Goal: Transaction & Acquisition: Purchase product/service

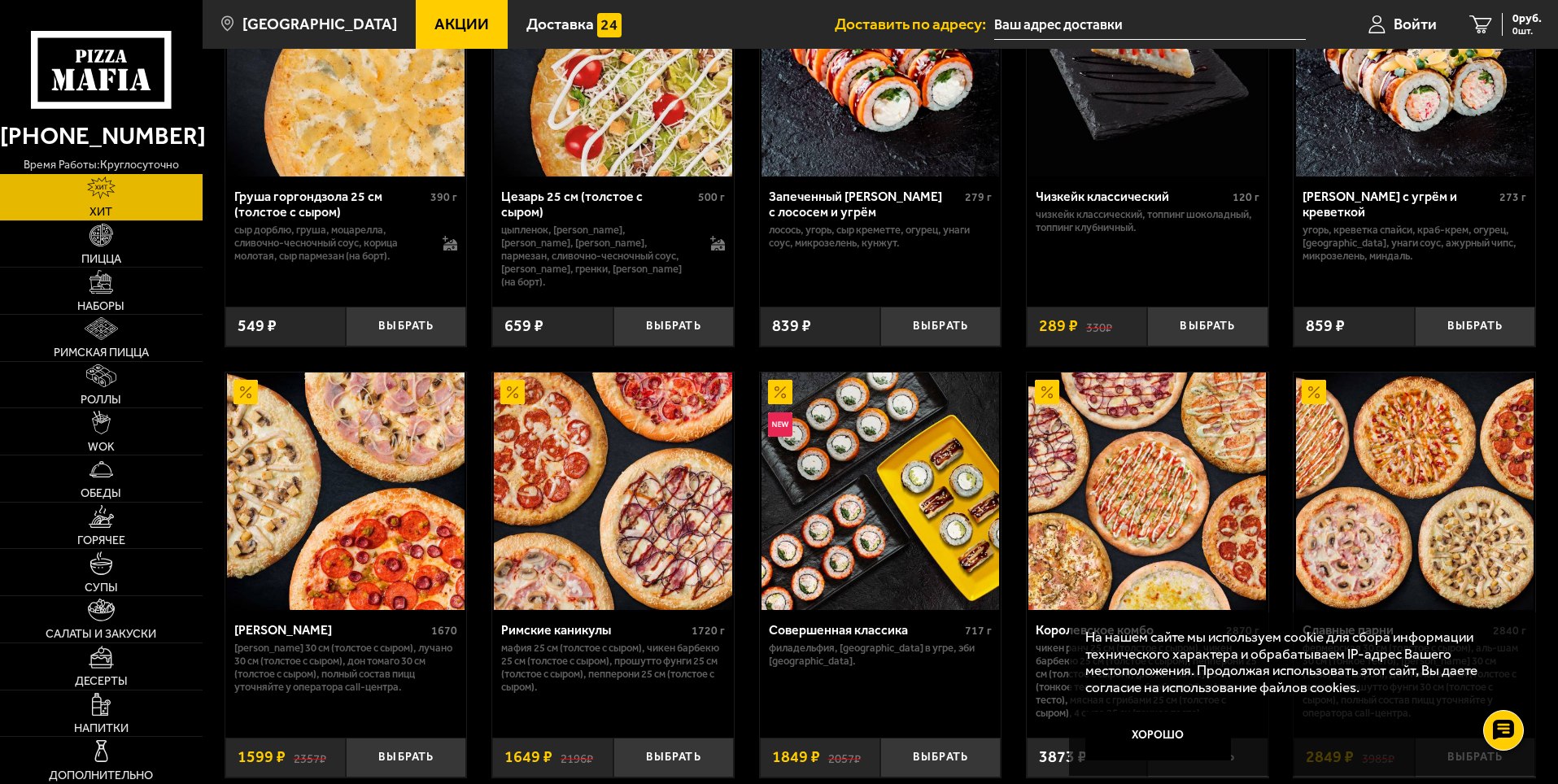
scroll to position [650, 0]
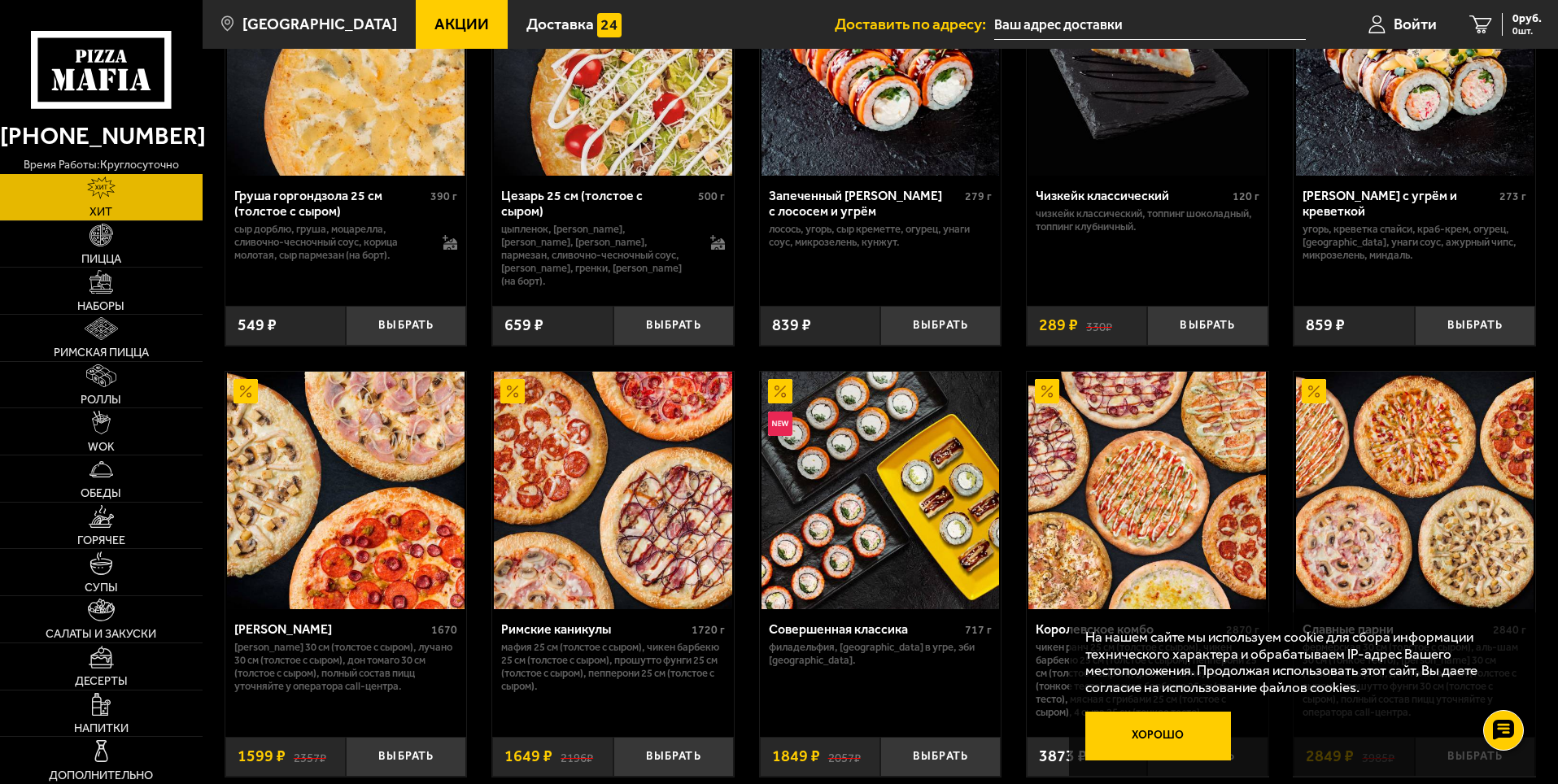
click at [1158, 731] on button "Хорошо" at bounding box center [1158, 735] width 147 height 49
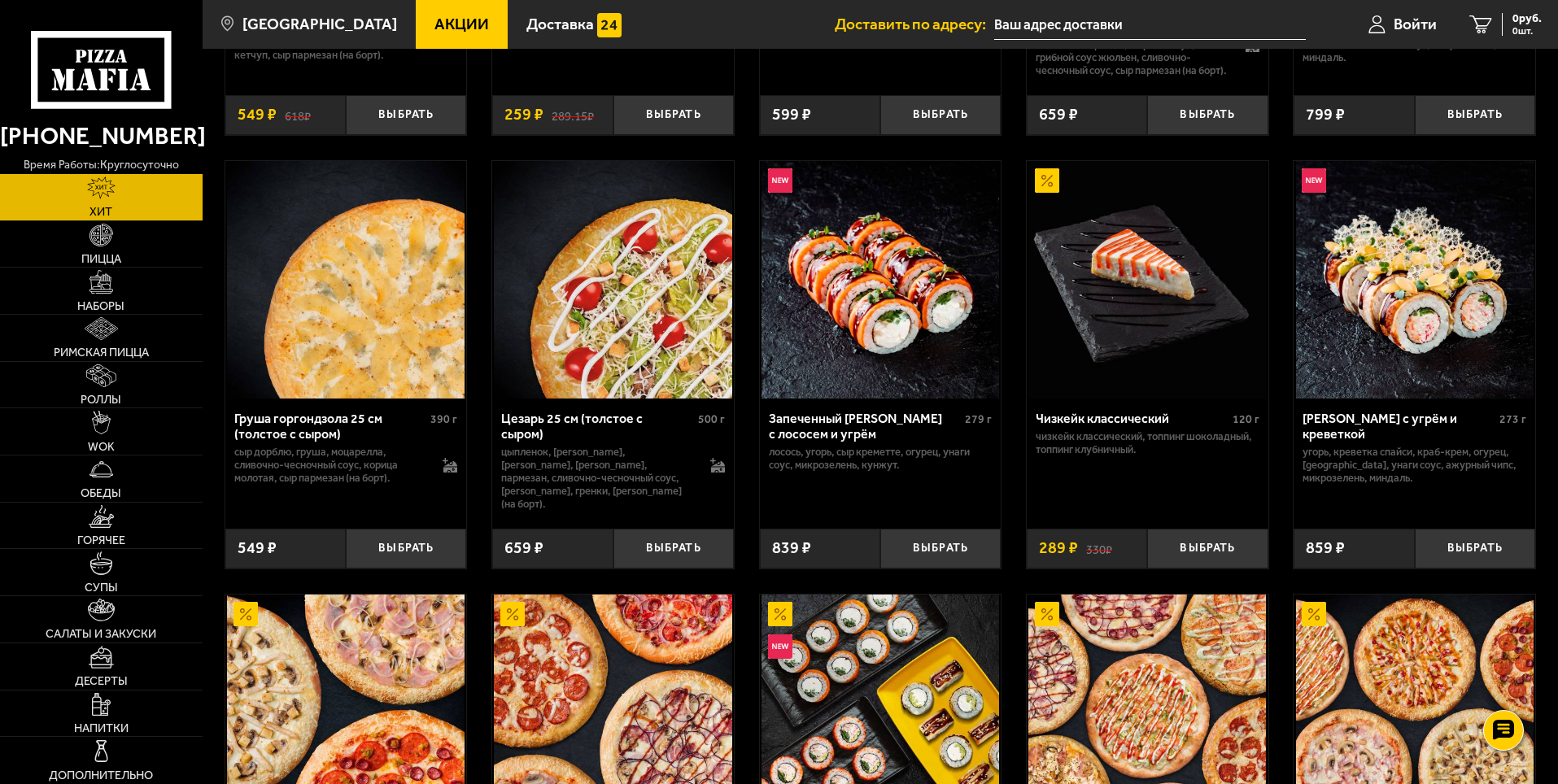
scroll to position [399, 0]
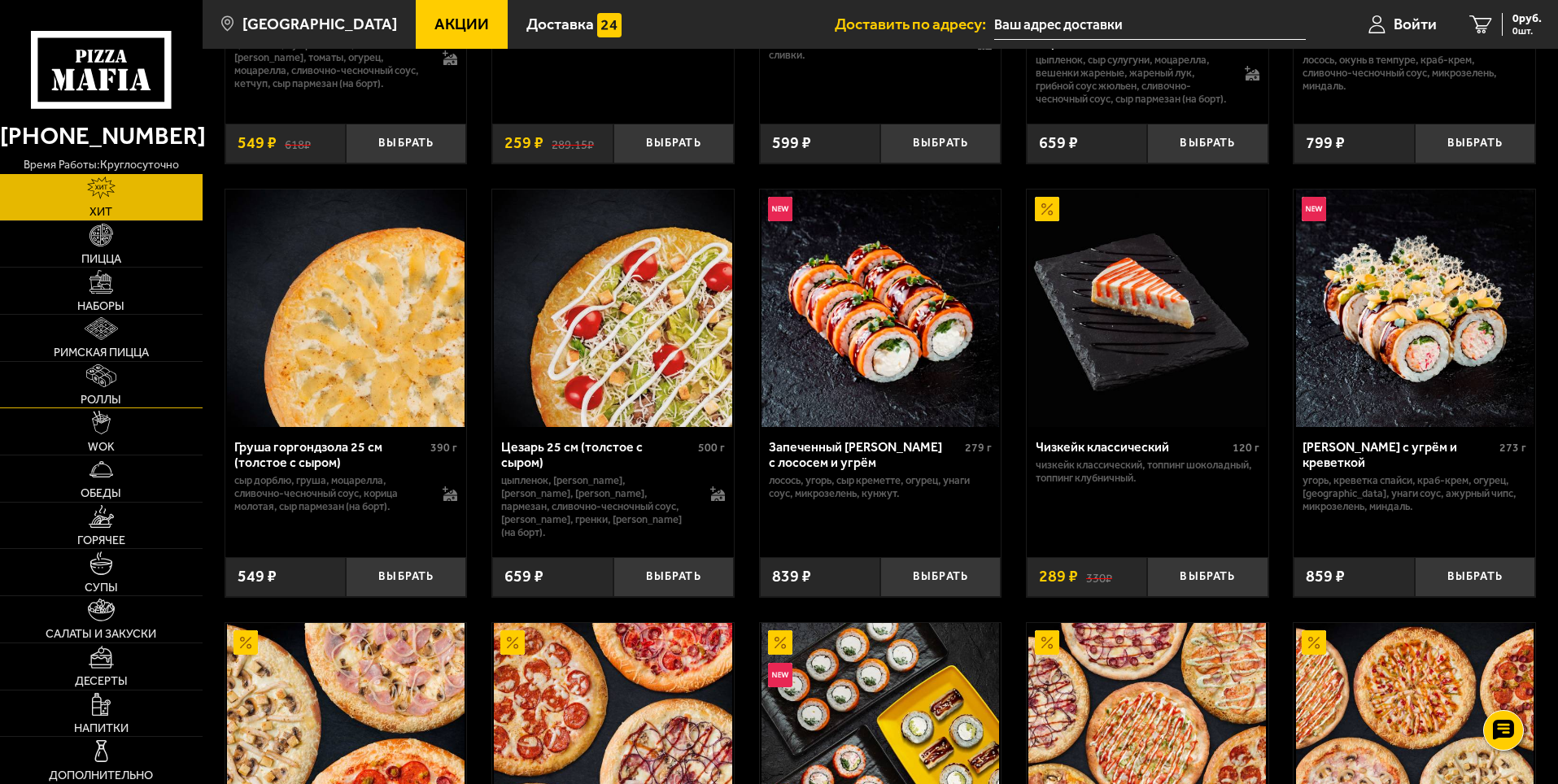
click at [114, 374] on img at bounding box center [101, 376] width 30 height 23
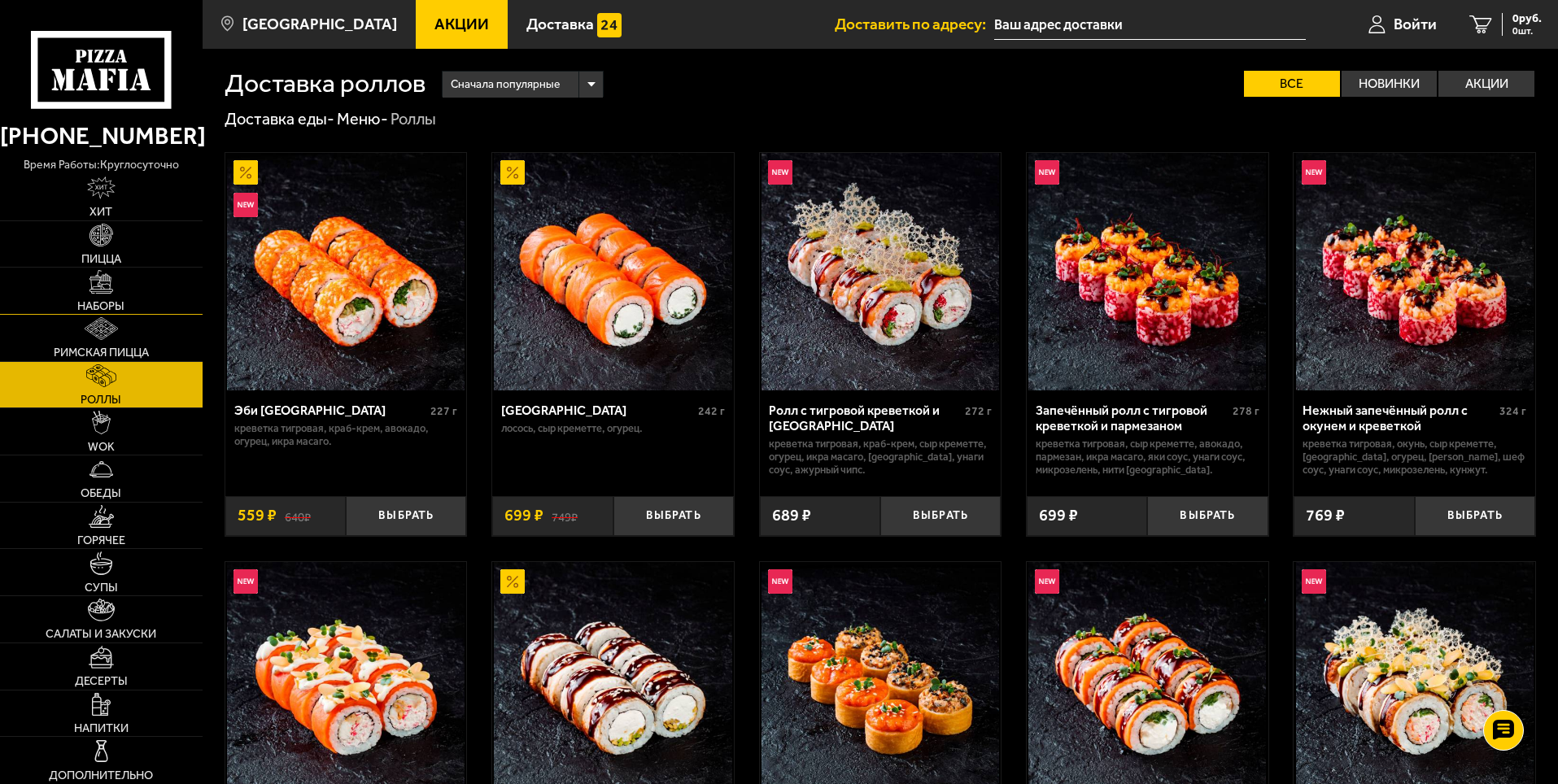
click at [120, 277] on link "Наборы" at bounding box center [101, 291] width 202 height 46
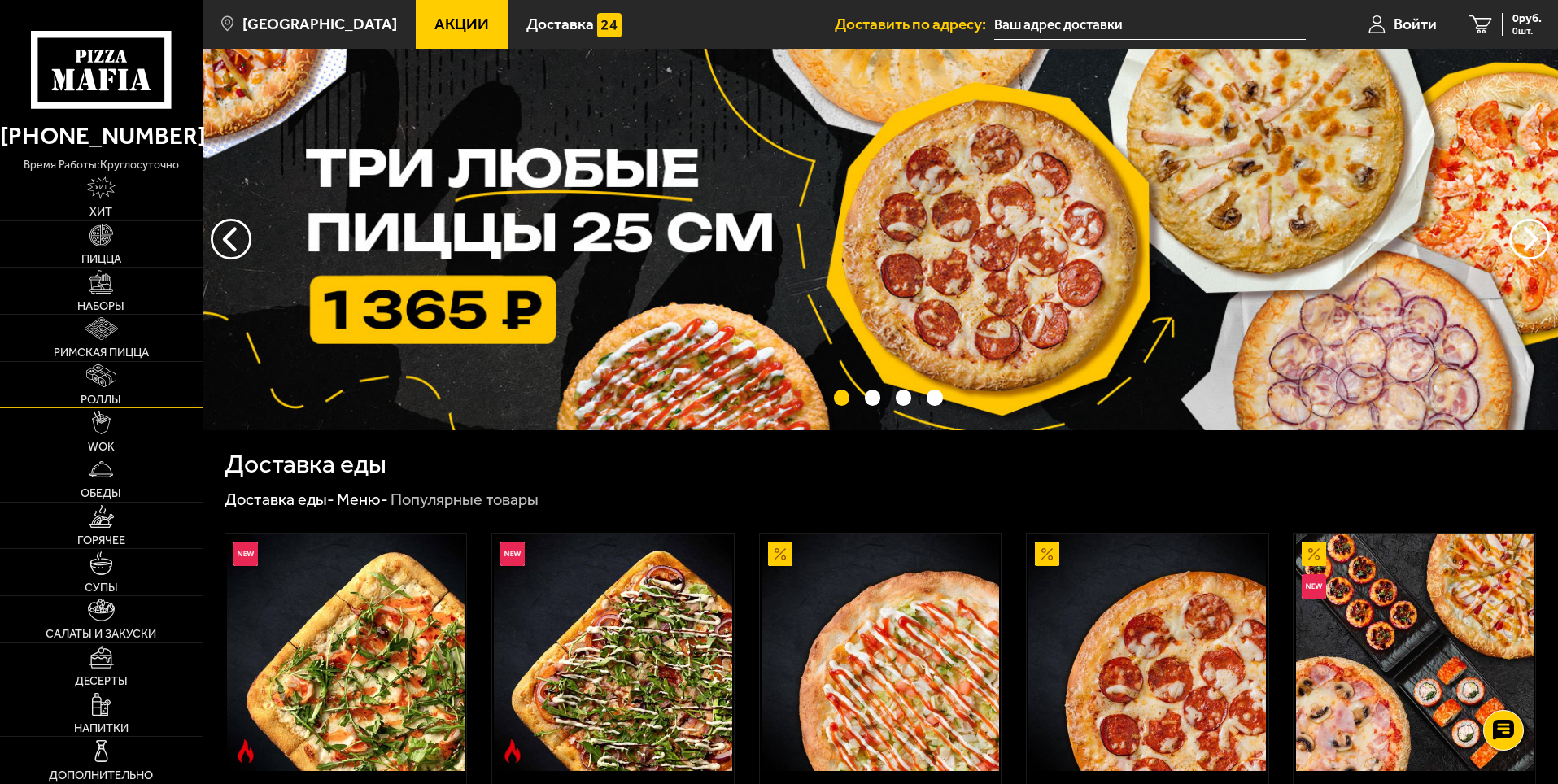
click at [103, 388] on link "Роллы" at bounding box center [101, 384] width 202 height 46
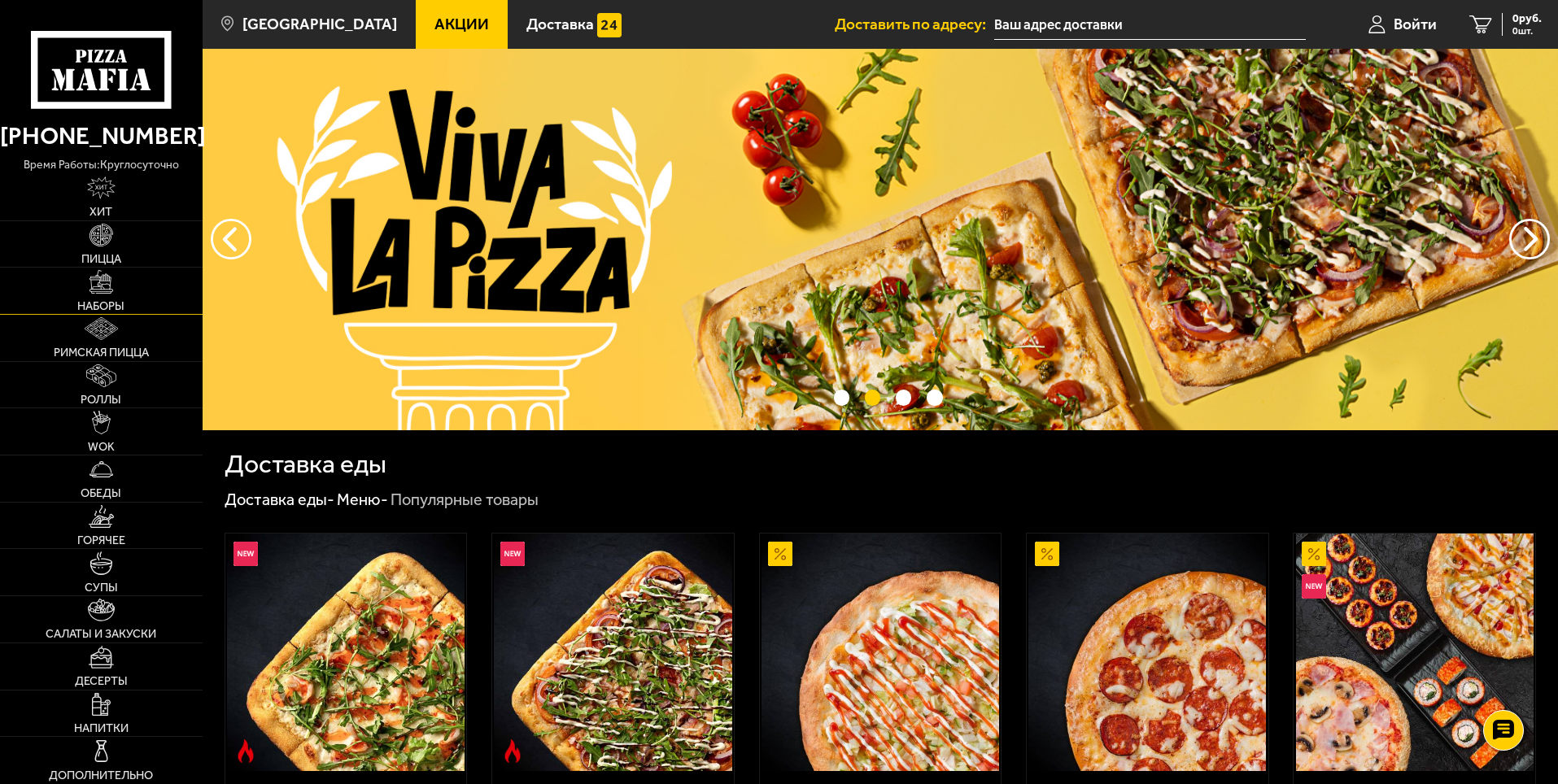
click at [147, 298] on link "Наборы" at bounding box center [101, 291] width 202 height 46
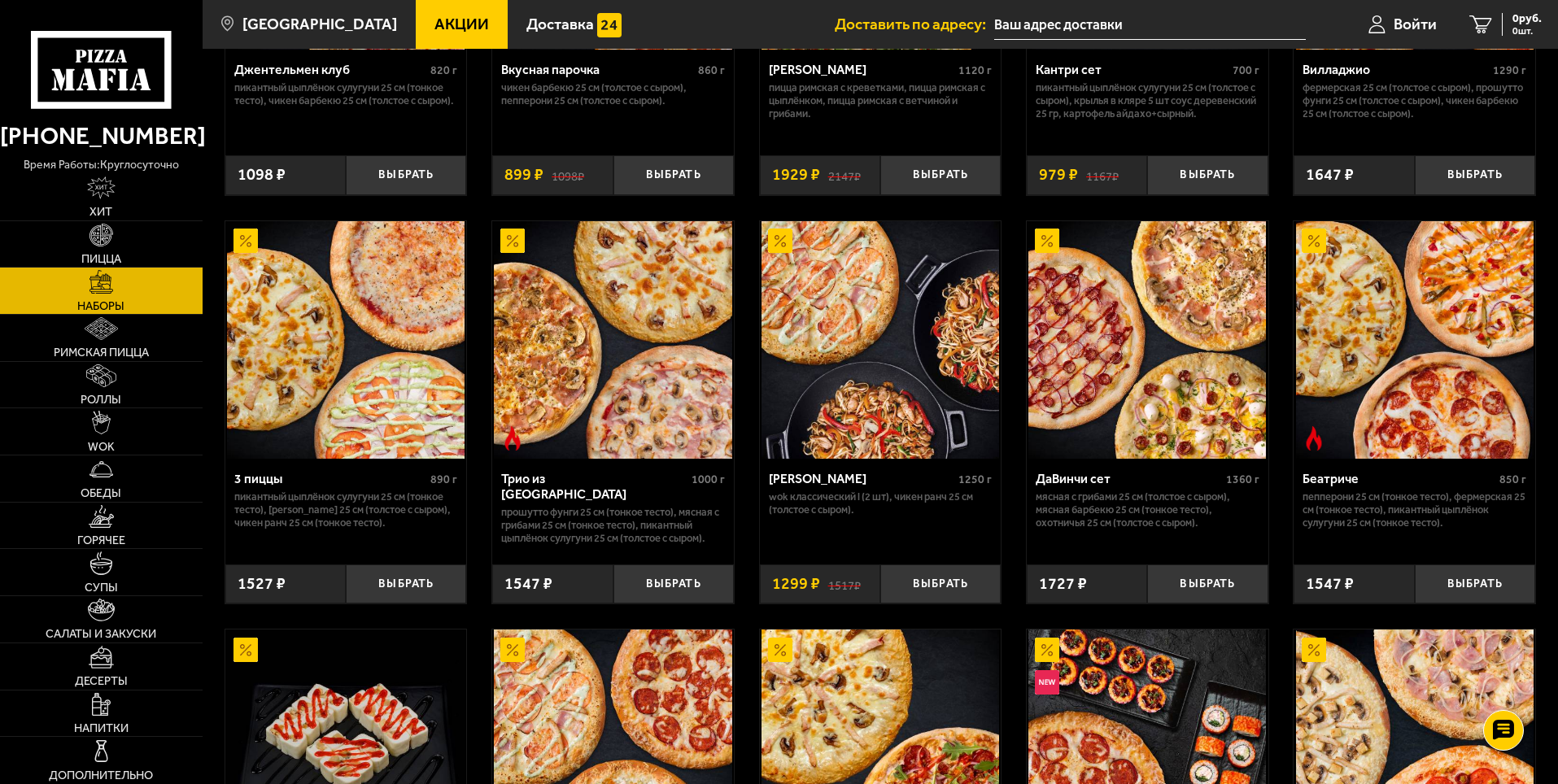
scroll to position [325, 0]
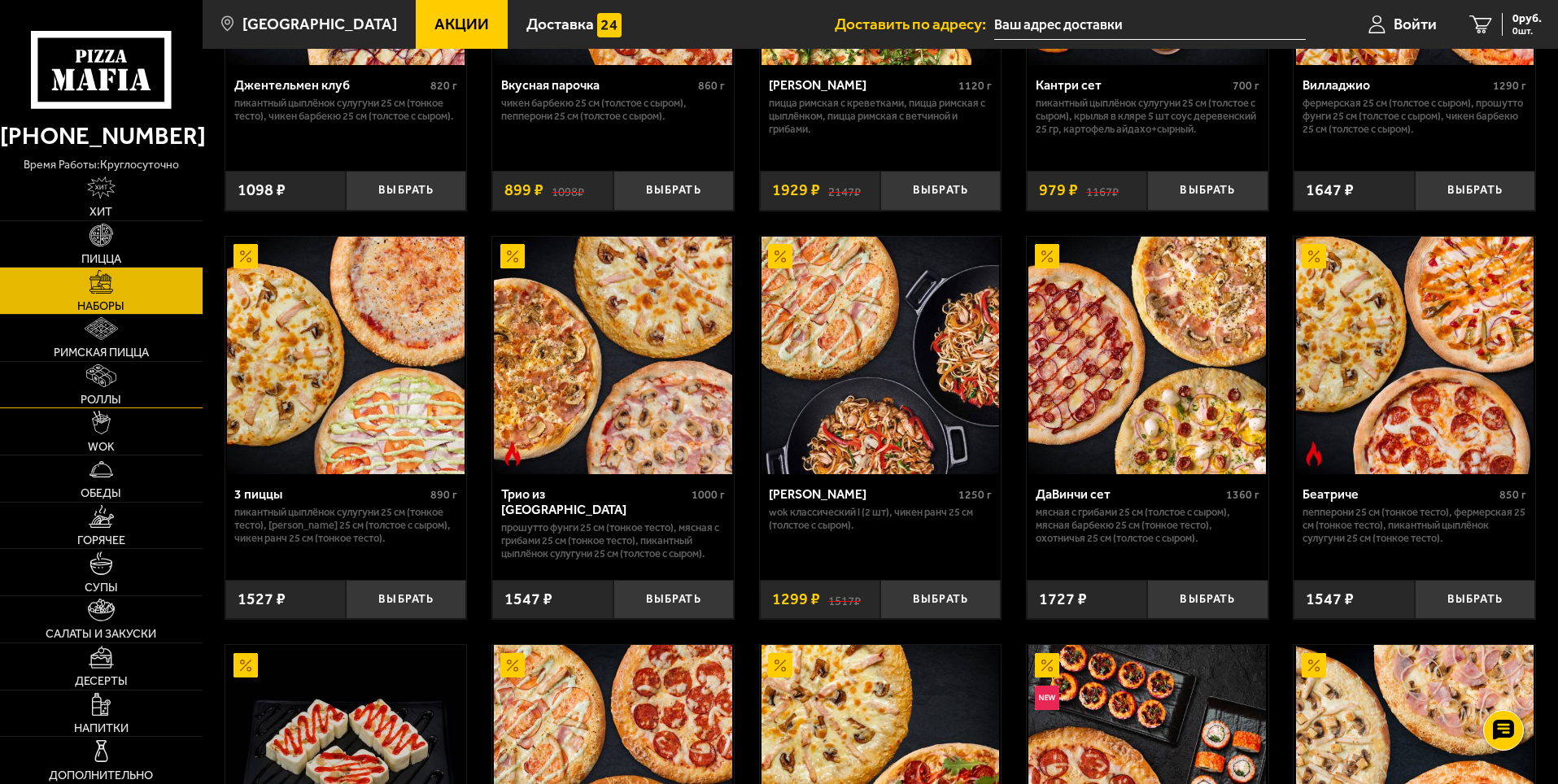
click at [116, 371] on img at bounding box center [101, 376] width 30 height 23
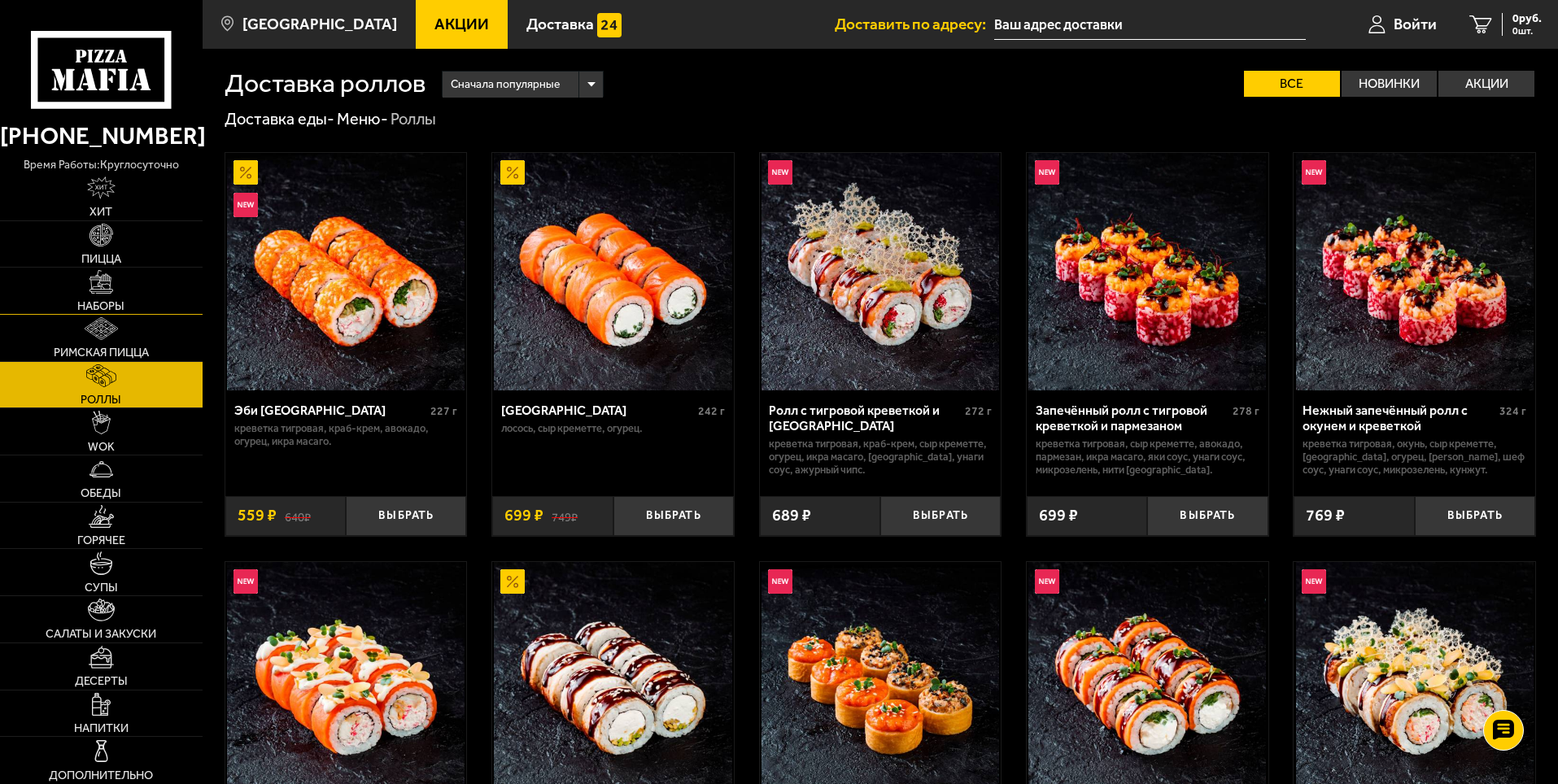
click at [70, 311] on link "Наборы" at bounding box center [101, 291] width 202 height 46
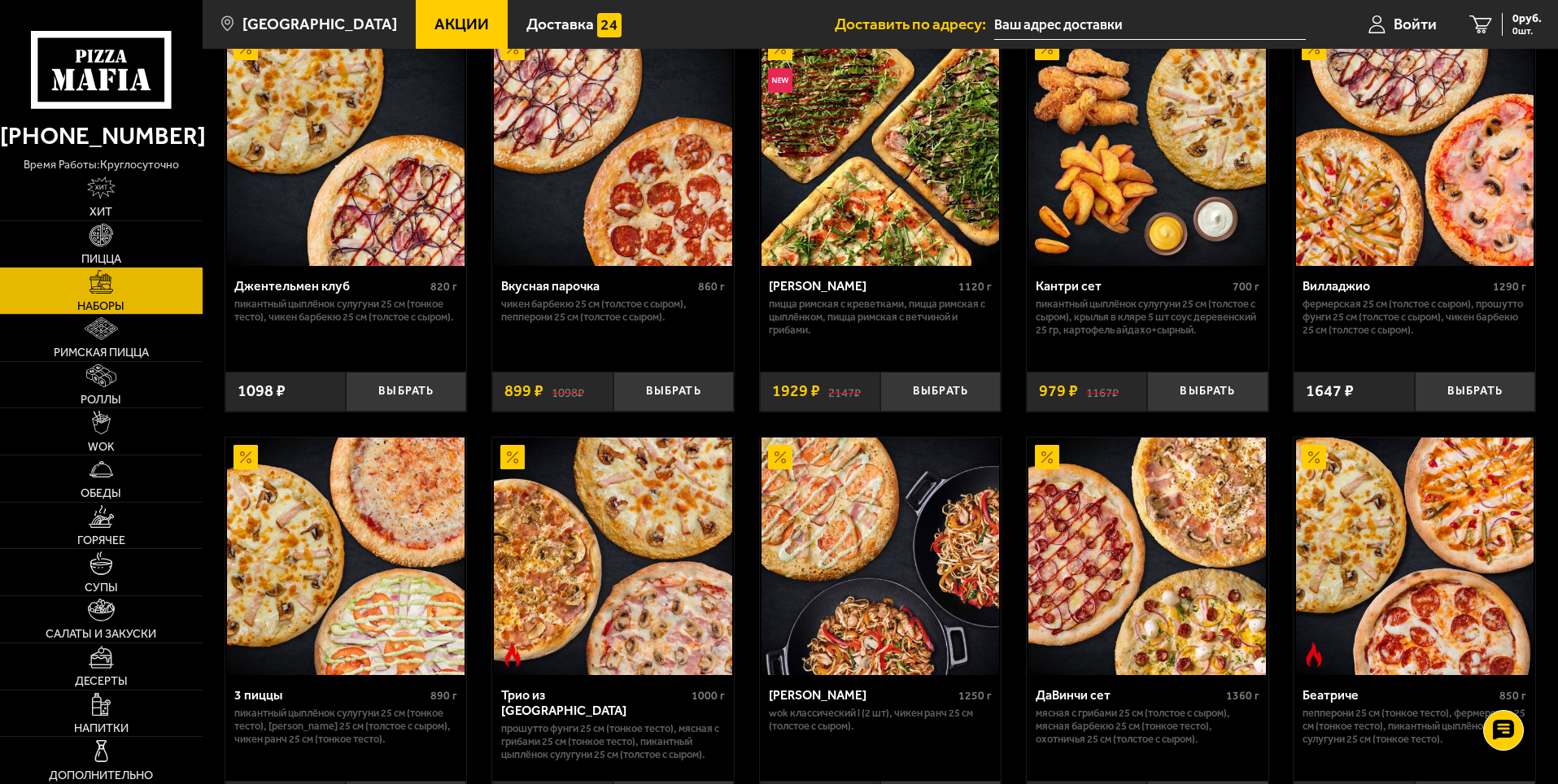
scroll to position [163, 0]
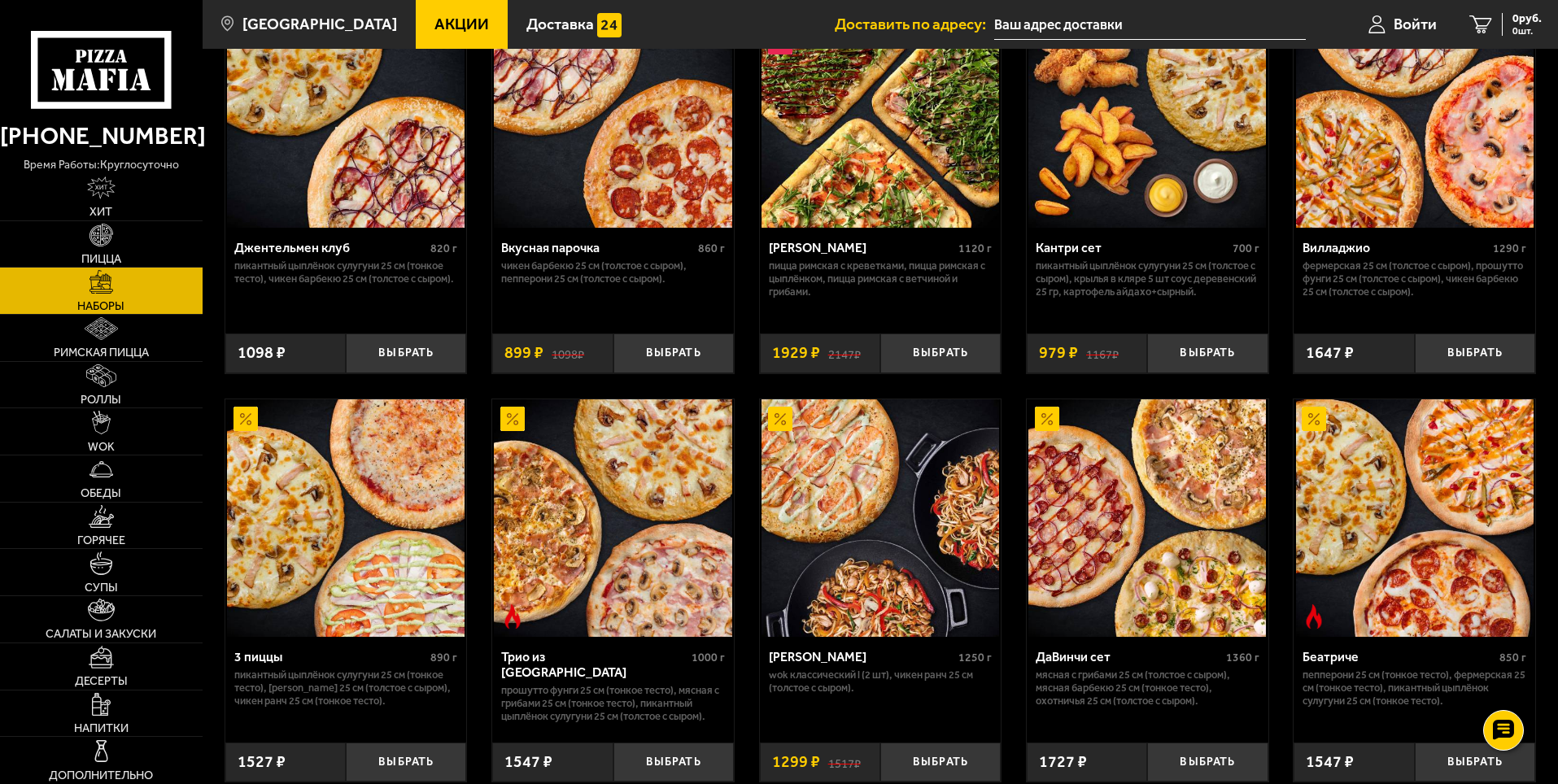
drag, startPoint x: 1280, startPoint y: 305, endPoint x: 1207, endPoint y: 310, distance: 73.2
click at [973, 271] on p "Пицца Римская с креветками, Пицца Римская с цыплёнком, Пицца Римская с ветчиной…" at bounding box center [880, 278] width 224 height 39
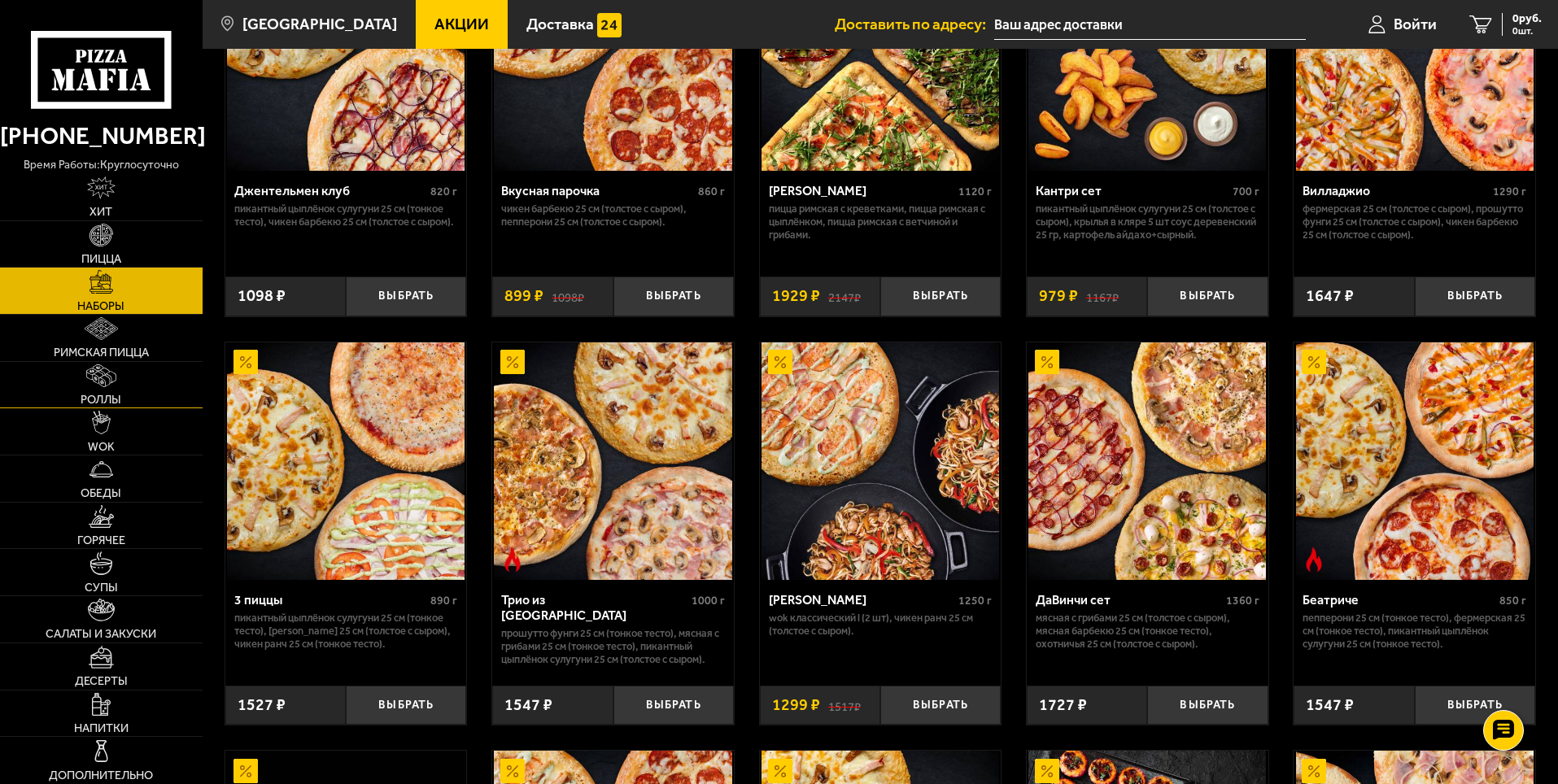
scroll to position [0, 0]
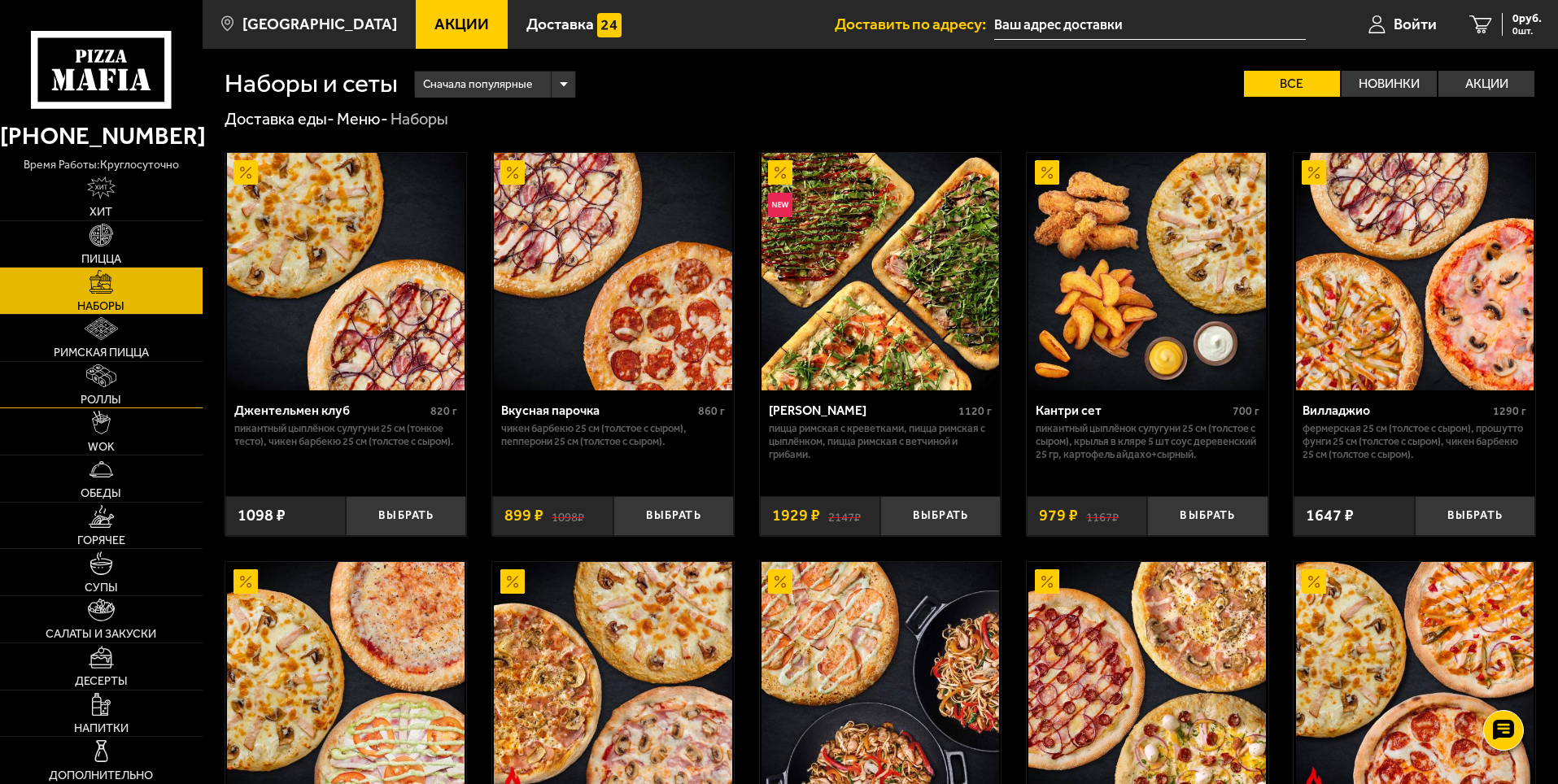
click at [128, 398] on link "Роллы" at bounding box center [101, 384] width 202 height 46
